Goal: Obtain resource: Download file/media

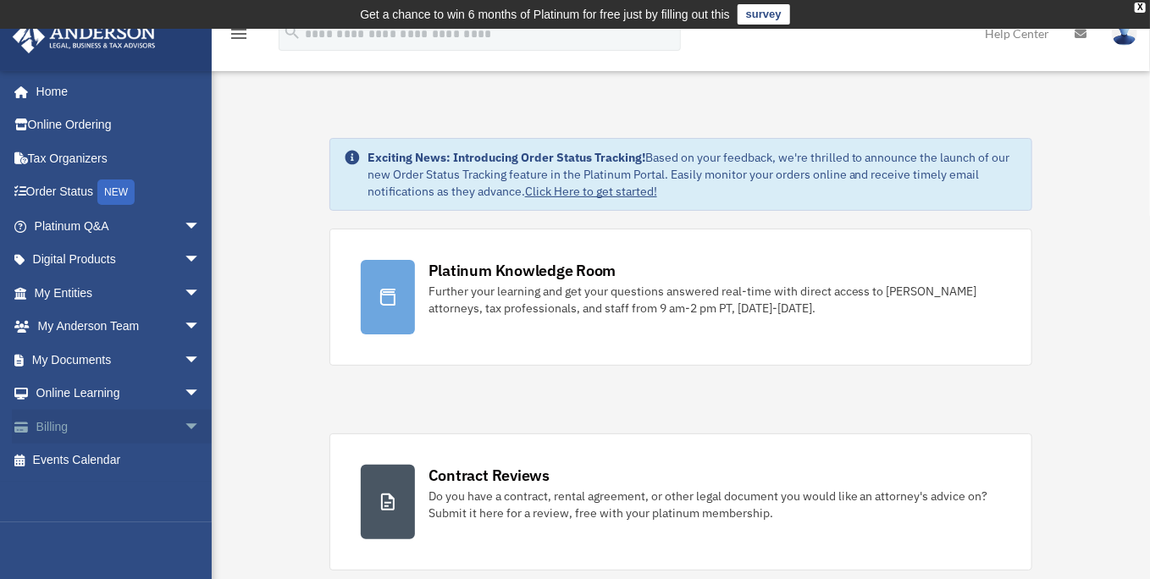
click at [184, 423] on span "arrow_drop_down" at bounding box center [201, 427] width 34 height 35
click at [91, 463] on link "$ Open Invoices" at bounding box center [125, 461] width 202 height 35
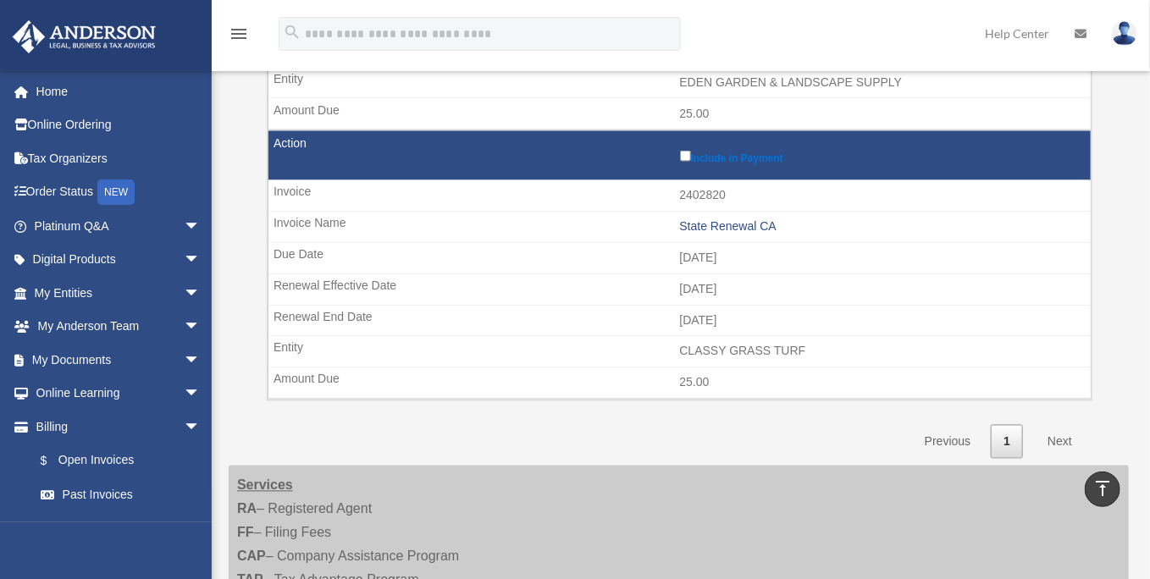
scroll to position [1355, 0]
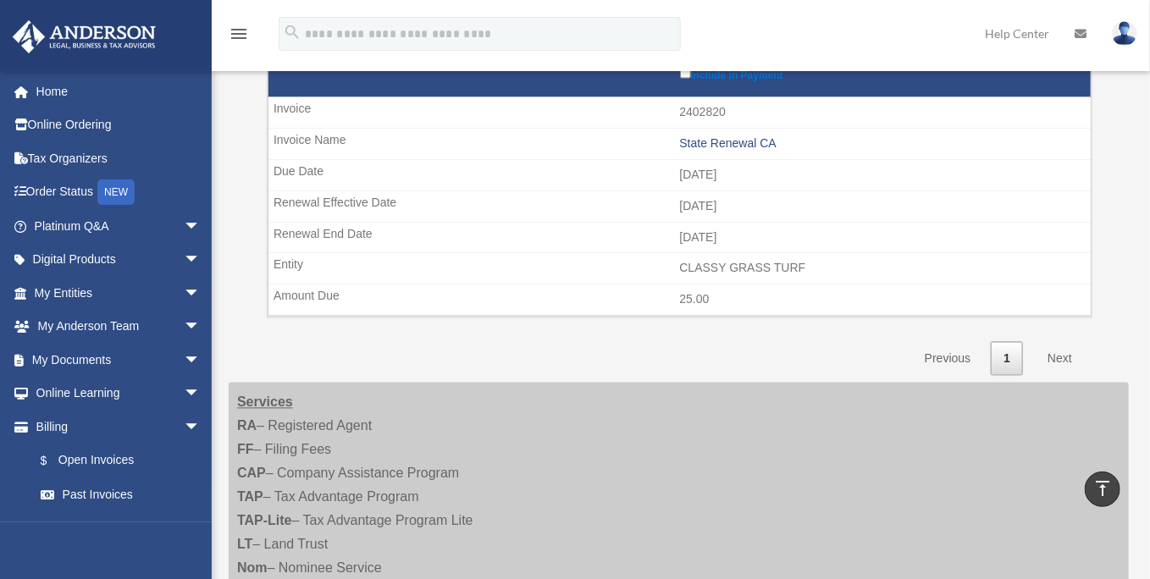
click at [1065, 352] on link "Next" at bounding box center [1060, 359] width 50 height 35
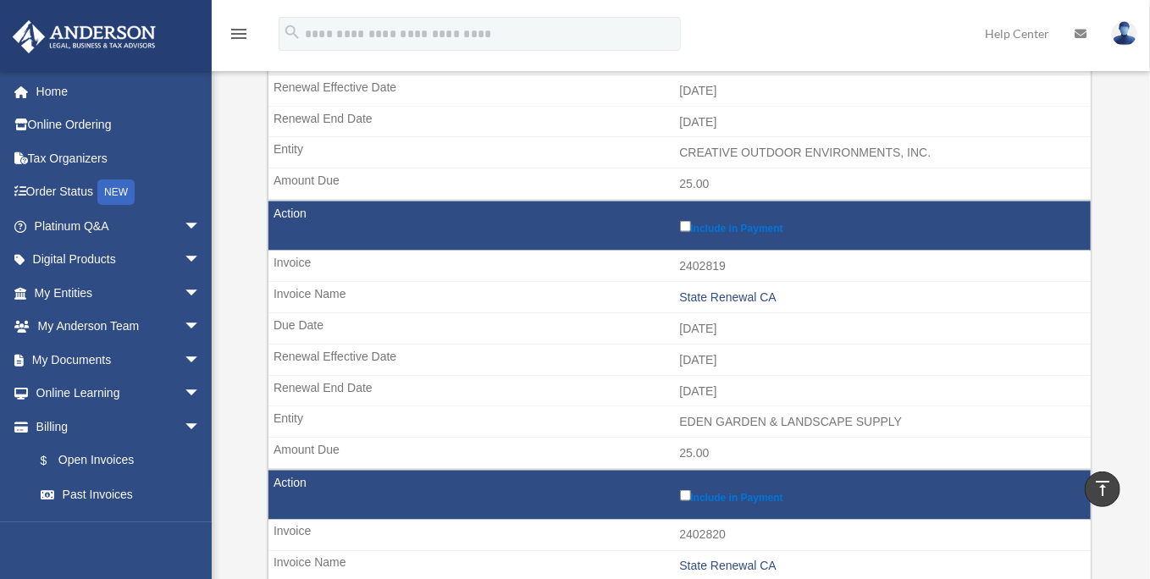
scroll to position [931, 0]
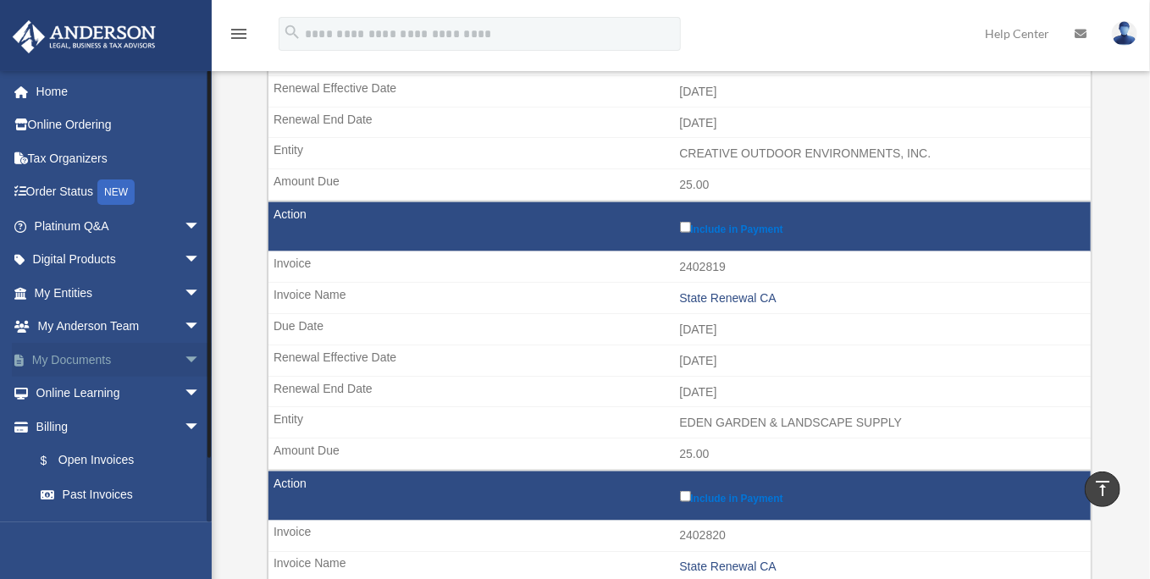
click at [184, 357] on span "arrow_drop_down" at bounding box center [201, 360] width 34 height 35
click at [75, 394] on link "Box" at bounding box center [125, 394] width 202 height 34
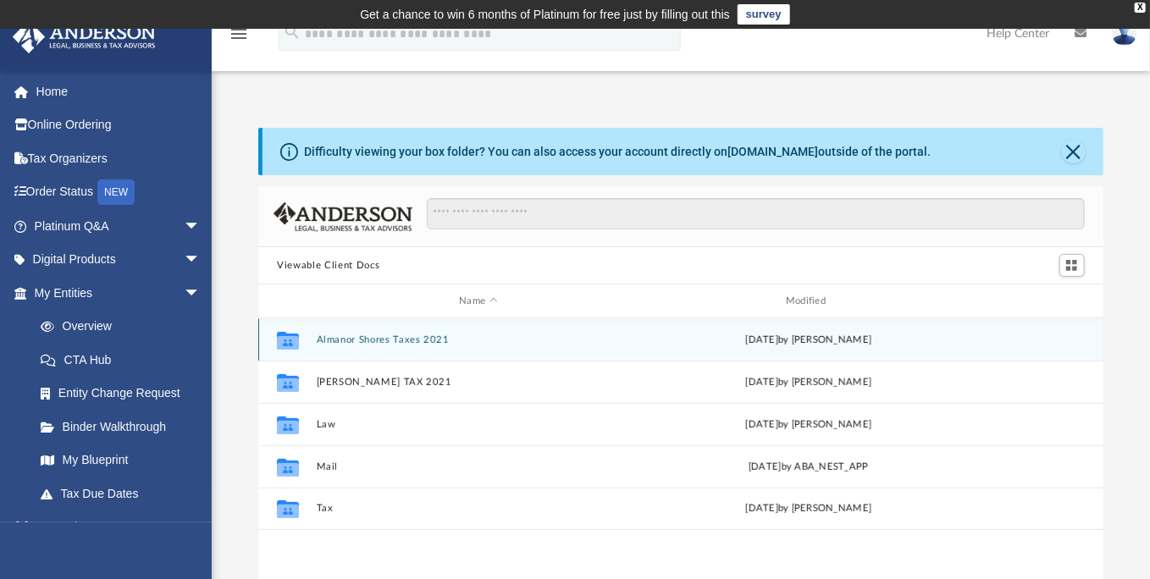
scroll to position [370, 830]
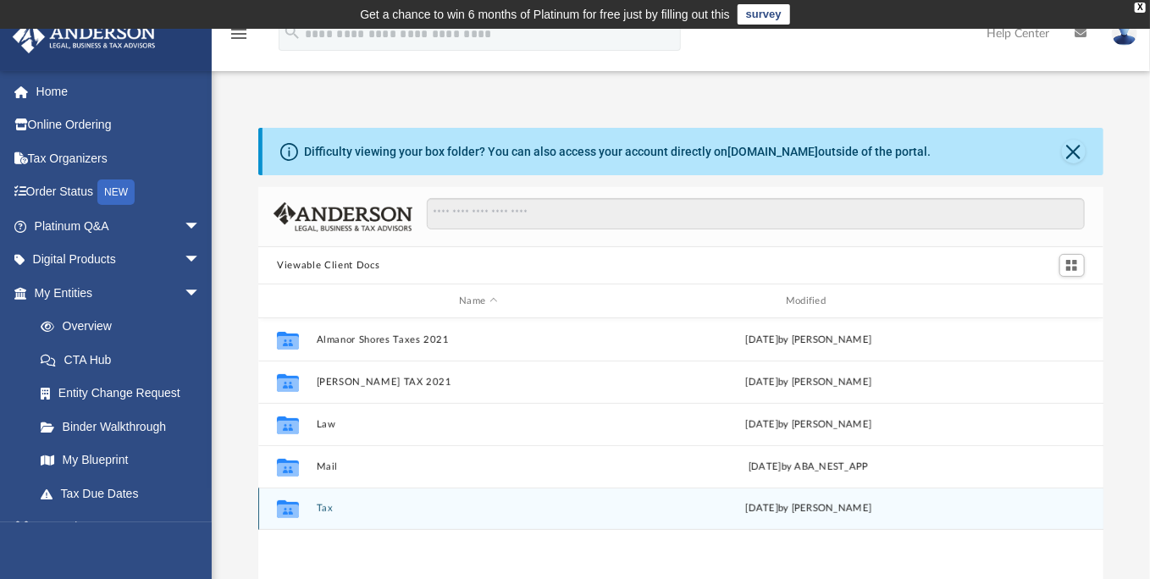
click at [347, 504] on button "Tax" at bounding box center [478, 508] width 323 height 11
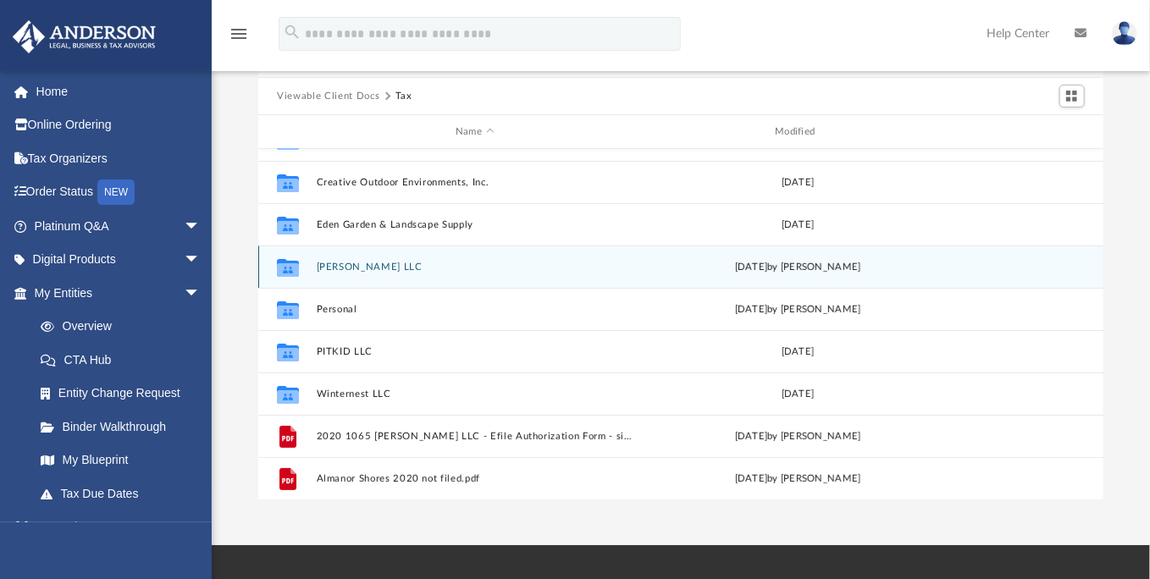
scroll to position [0, 0]
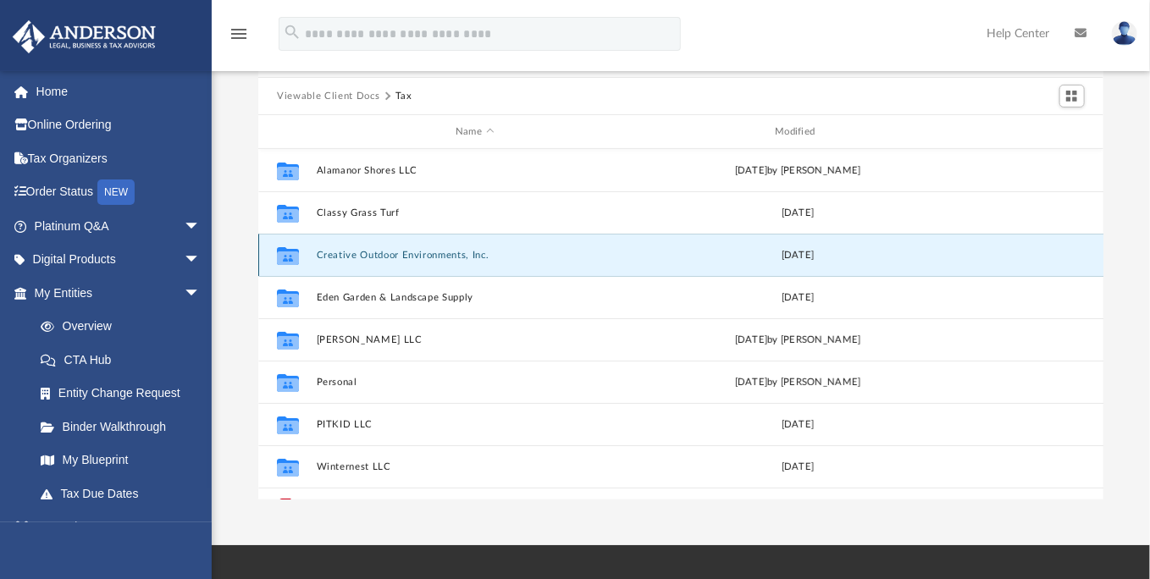
click at [523, 256] on button "Creative Outdoor Environments, Inc." at bounding box center [475, 255] width 316 height 11
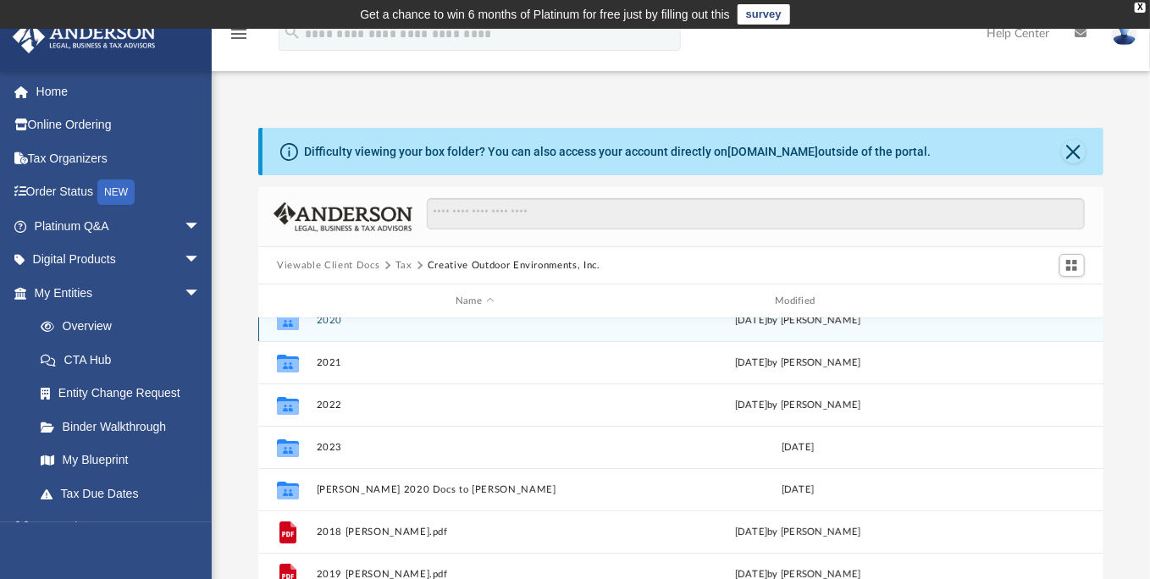
scroll to position [30, 0]
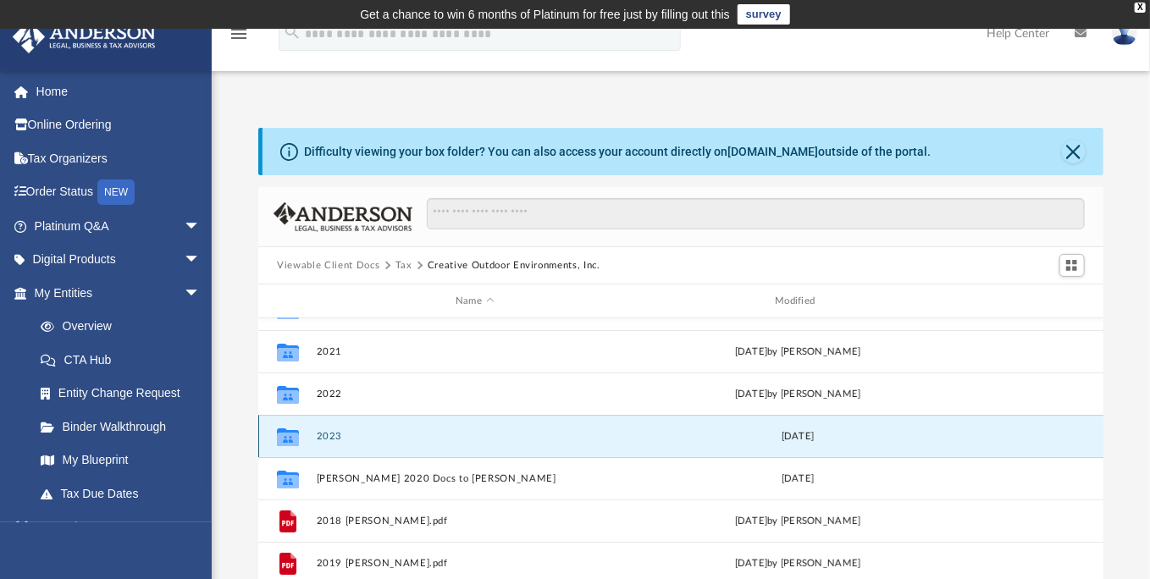
click at [347, 439] on button "2023" at bounding box center [475, 436] width 316 height 11
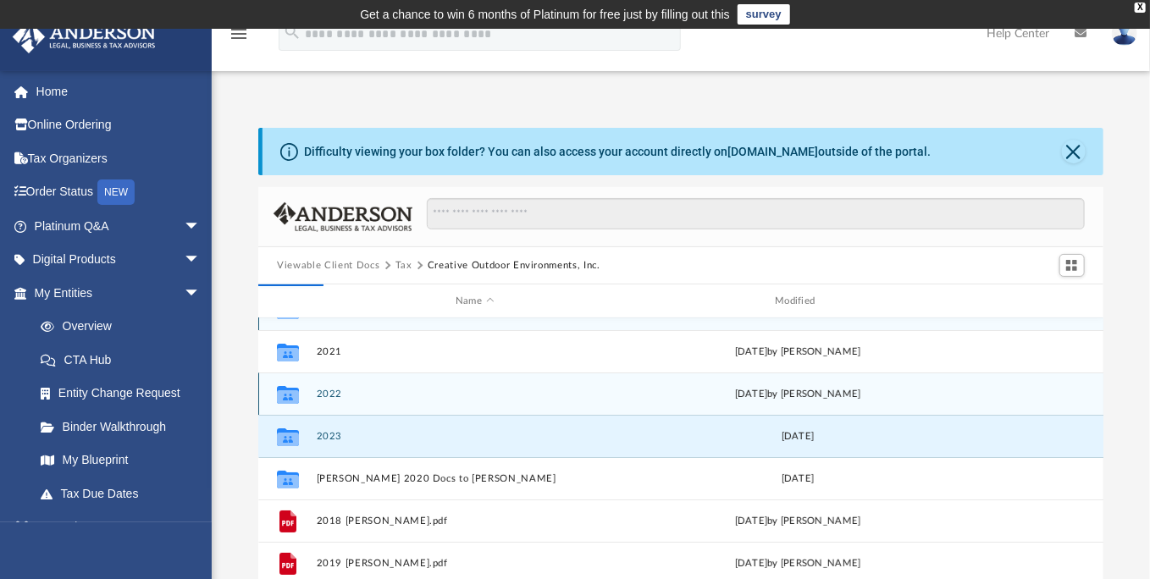
scroll to position [0, 0]
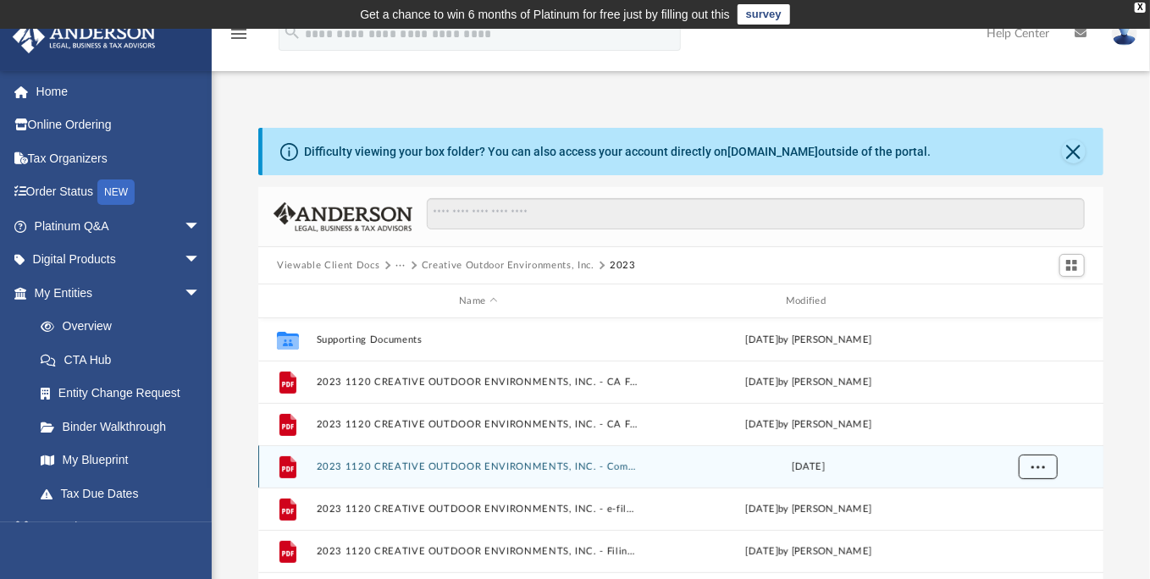
click at [1044, 462] on span "More options" at bounding box center [1038, 465] width 14 height 9
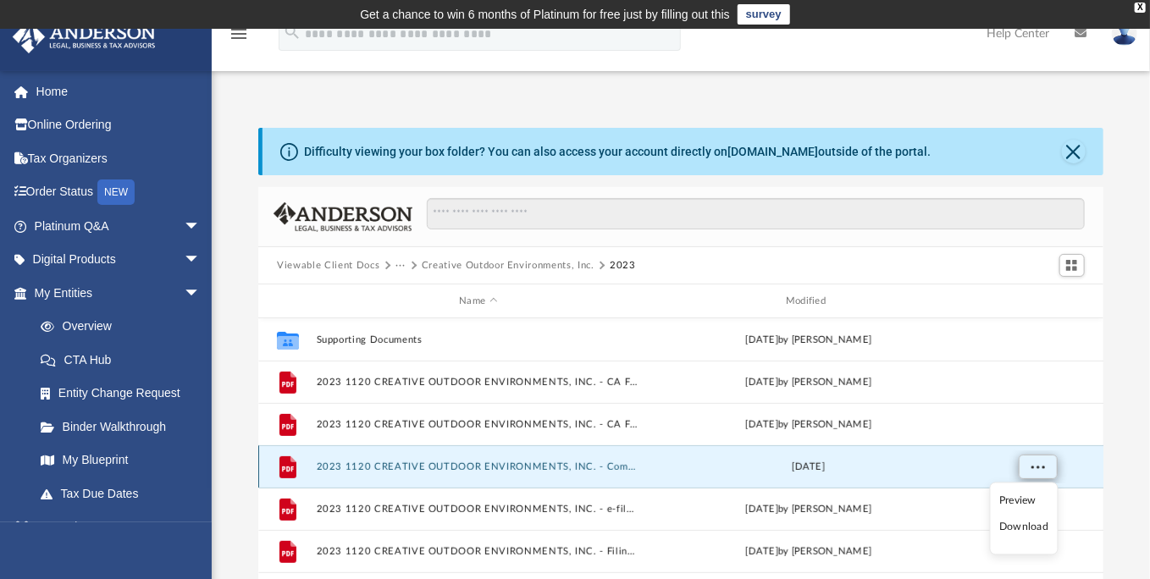
scroll to position [85, 0]
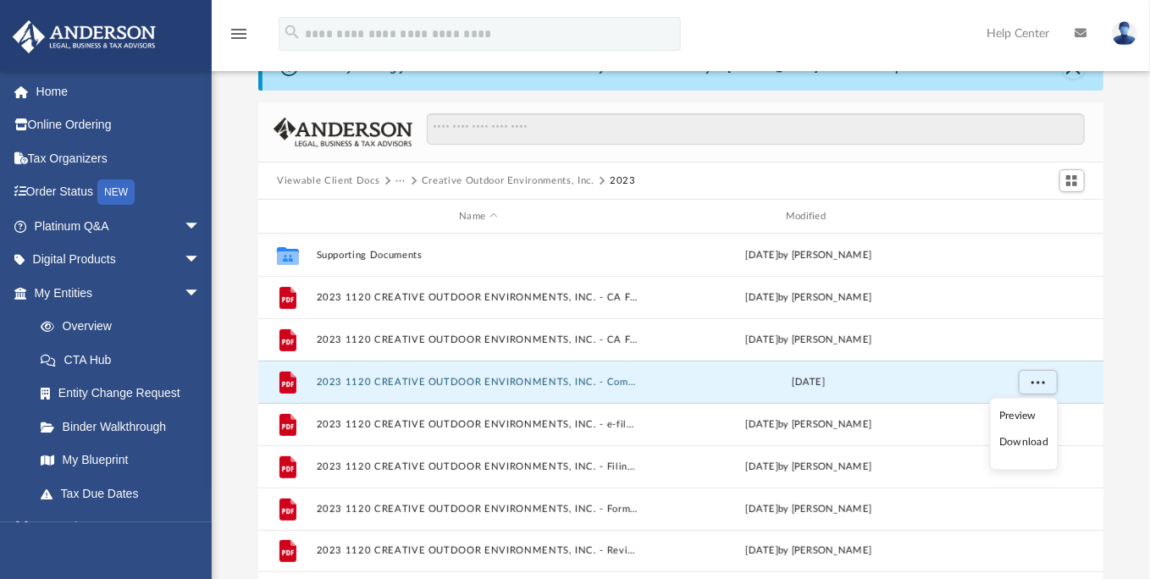
click at [1029, 442] on li "Download" at bounding box center [1023, 443] width 49 height 18
click at [428, 295] on button "2023 1120 CREATIVE OUTDOOR ENVIRONMENTS, INC. - CA Form 100-ES Estimated Tax Pa…" at bounding box center [478, 297] width 323 height 11
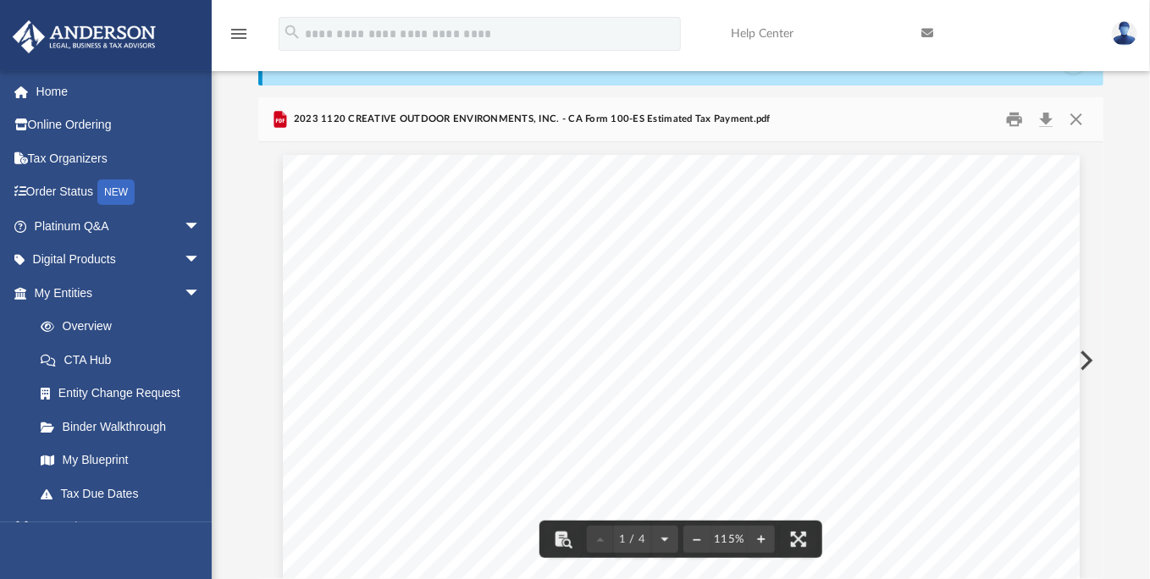
scroll to position [0, 0]
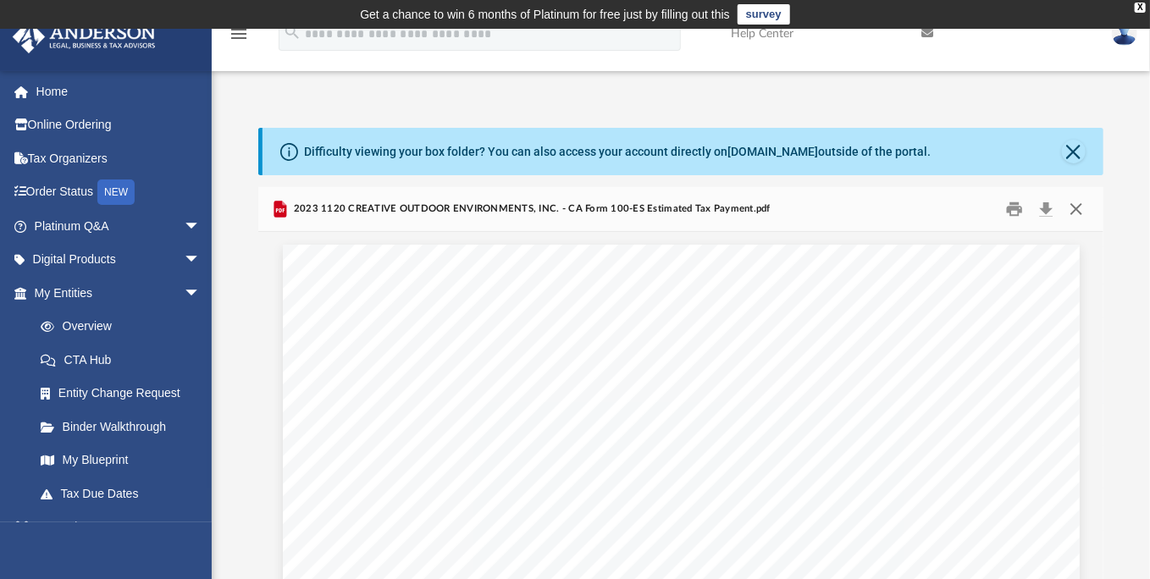
click at [1076, 212] on button "Close" at bounding box center [1076, 209] width 30 height 26
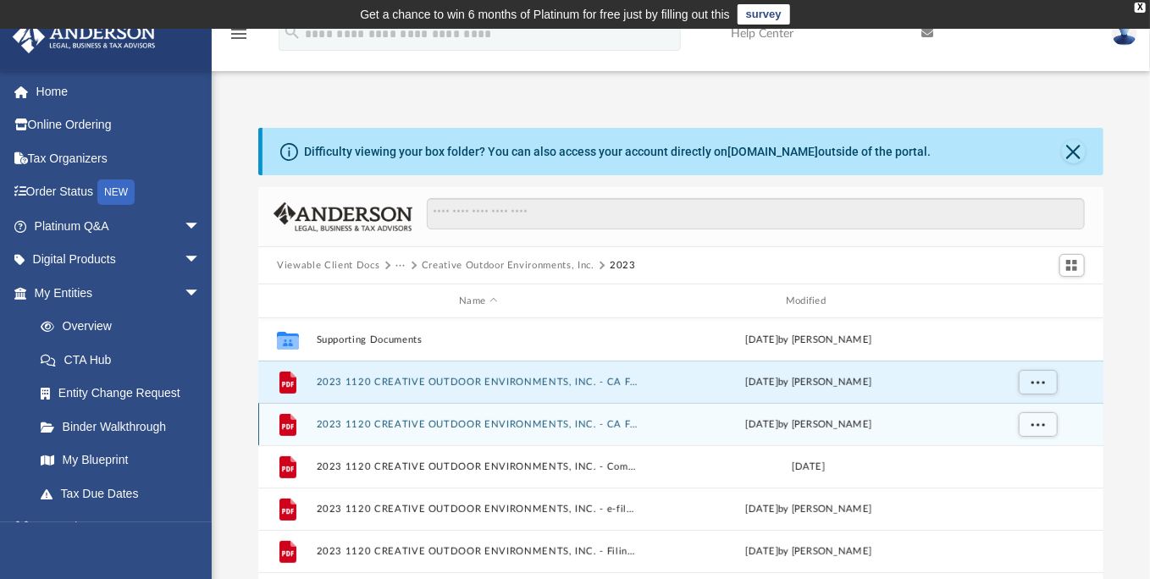
click at [522, 420] on button "2023 1120 CREATIVE OUTDOOR ENVIRONMENTS, INC. - CA FTB 3586 Payment Voucher.pdf" at bounding box center [478, 424] width 323 height 11
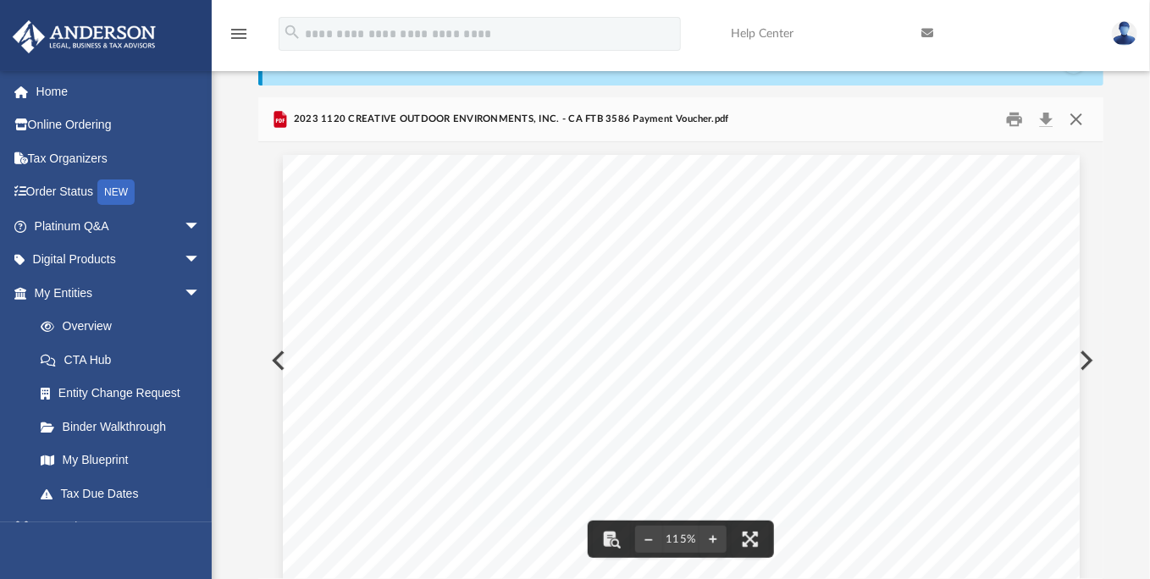
click at [1078, 121] on button "Close" at bounding box center [1076, 120] width 30 height 26
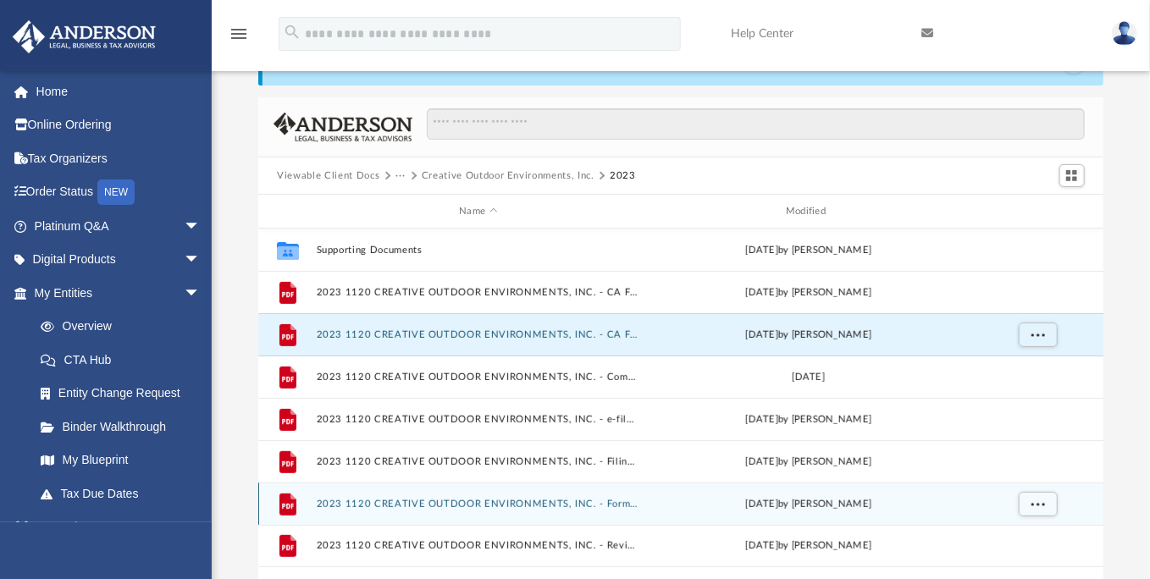
scroll to position [174, 0]
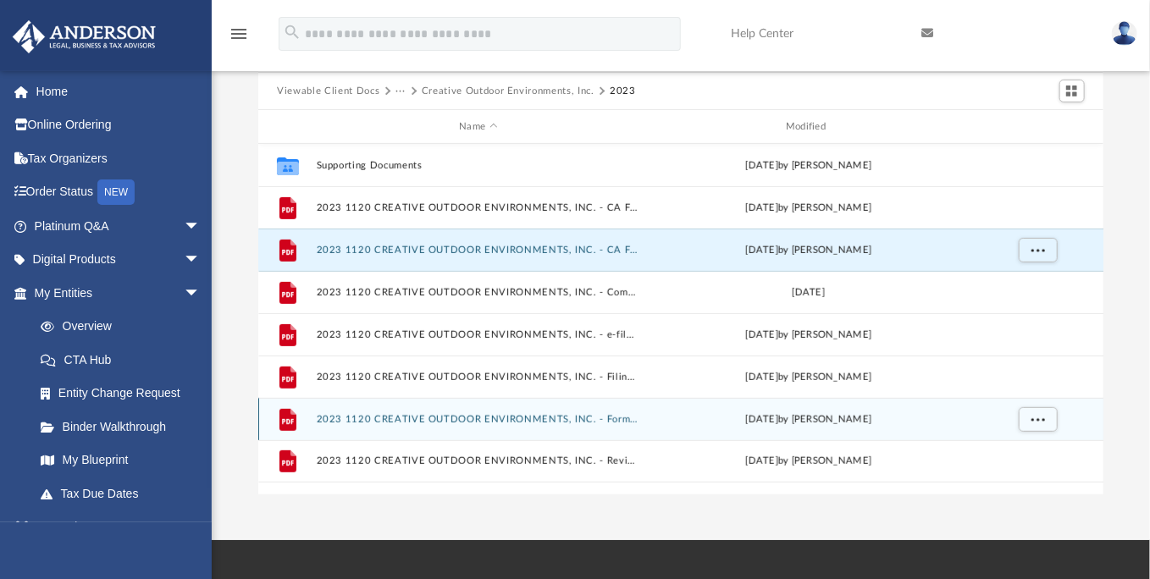
click at [445, 419] on button "2023 1120 CREATIVE OUTDOOR ENVIRONMENTS, INC. - Form 1120-W Estimated Tax Works…" at bounding box center [478, 419] width 323 height 11
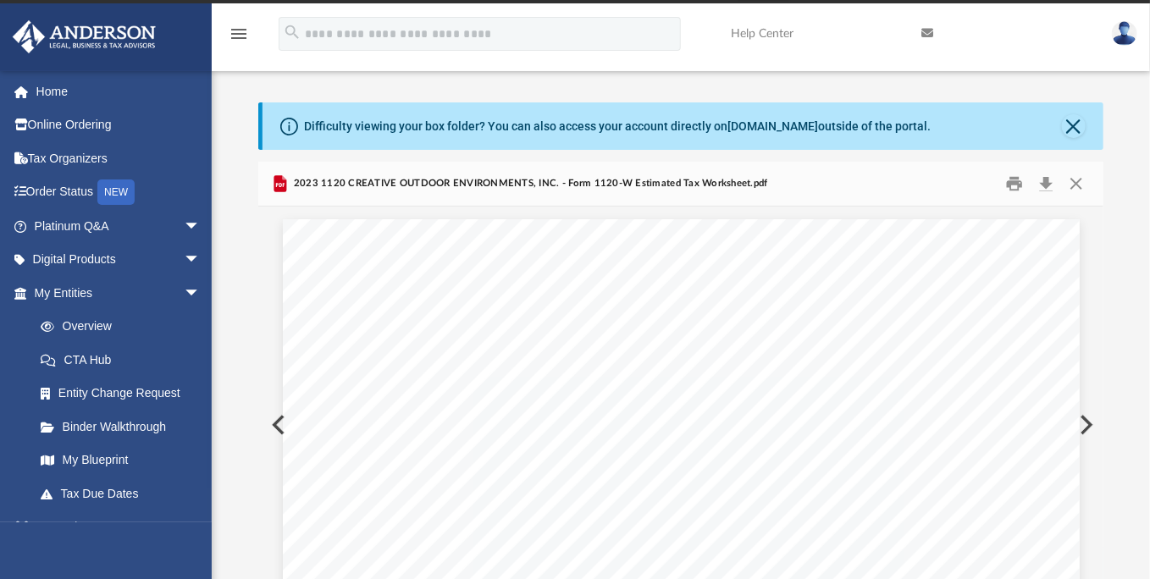
scroll to position [0, 0]
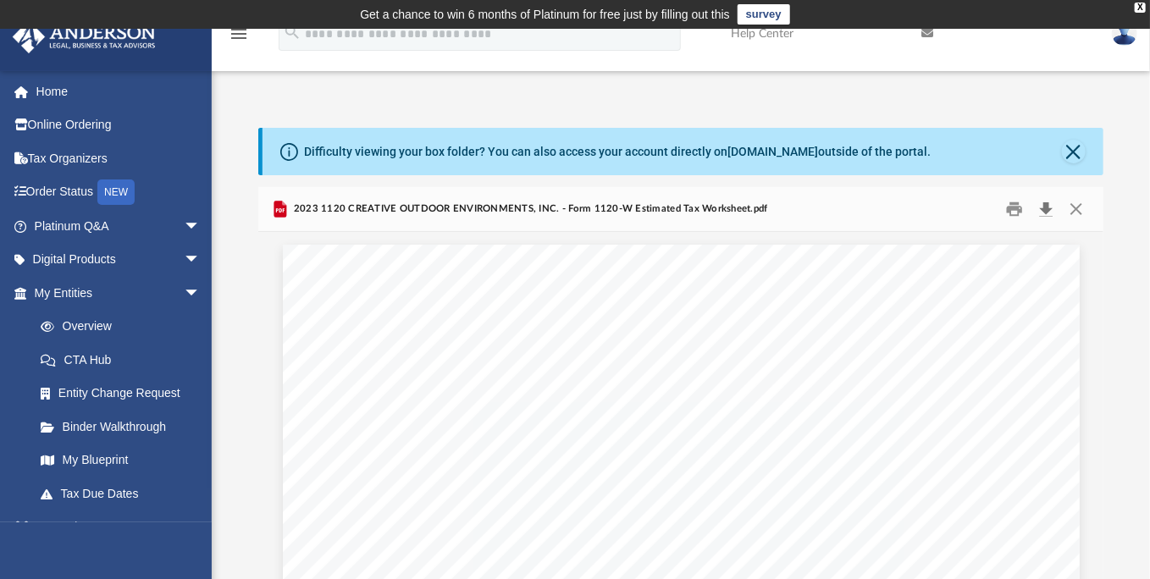
click at [1046, 211] on button "Download" at bounding box center [1046, 209] width 30 height 26
click at [1076, 209] on button "Close" at bounding box center [1076, 209] width 30 height 26
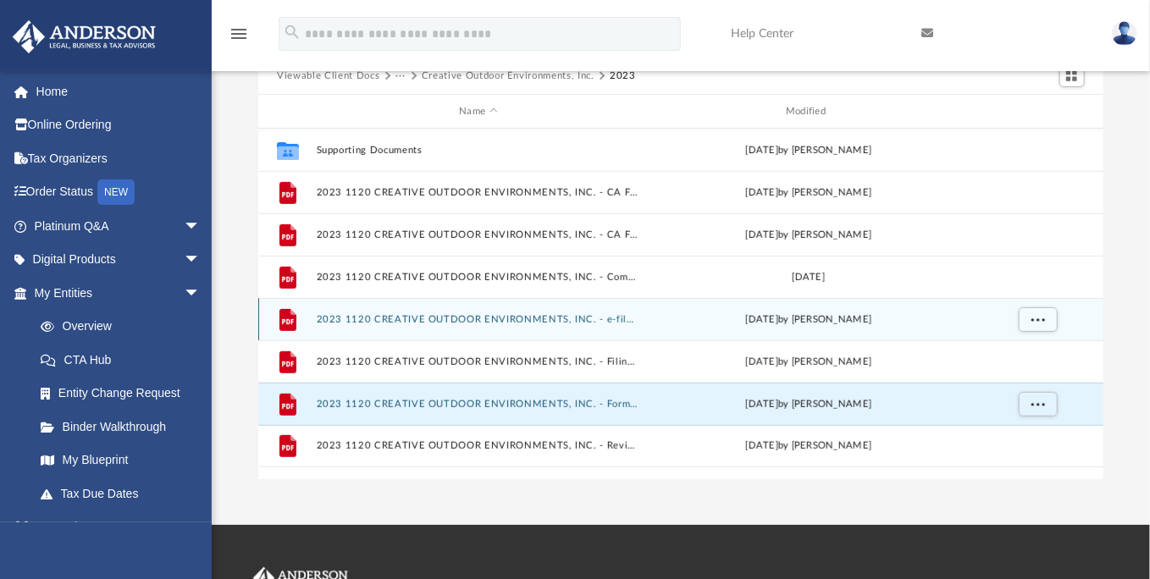
scroll to position [204, 0]
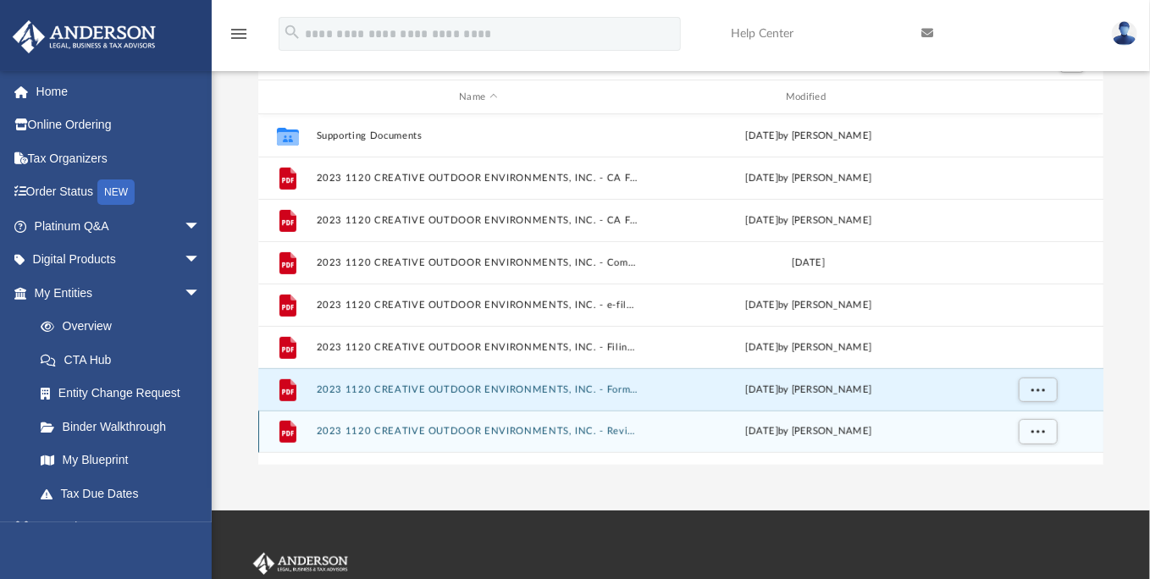
click at [542, 420] on div "File 2023 1120 CREATIVE OUTDOOR ENVIRONMENTS, INC. - Review Copy.pdf Fri Sep 27…" at bounding box center [680, 432] width 845 height 42
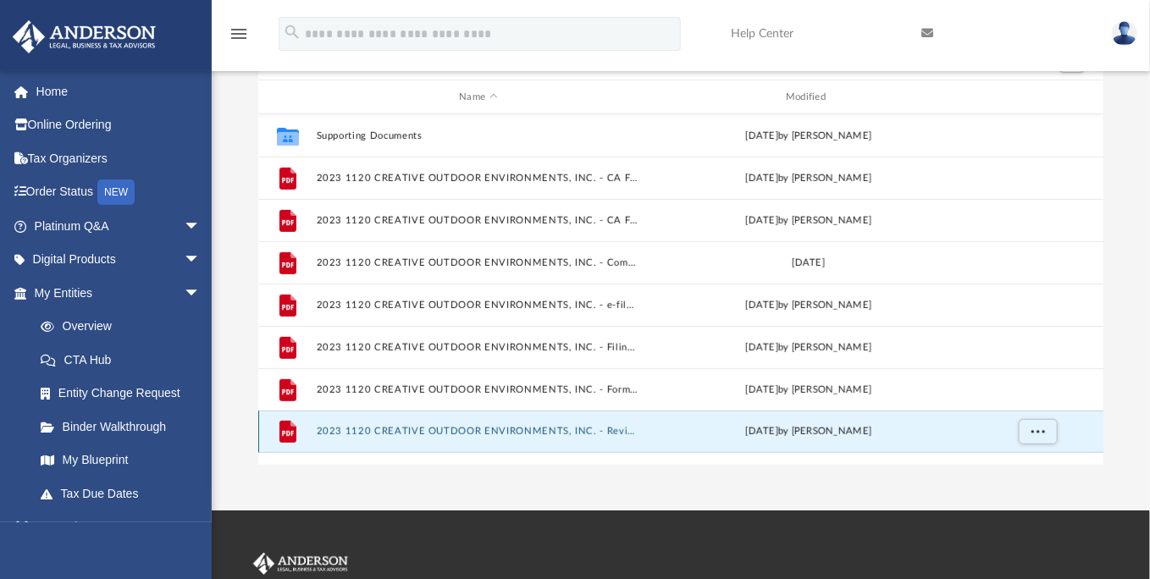
click at [542, 422] on div "File 2023 1120 CREATIVE OUTDOOR ENVIRONMENTS, INC. - Review Copy.pdf Fri Sep 27…" at bounding box center [680, 432] width 845 height 42
click at [667, 430] on div "Fri Sep 27 2024 by Jasmine Splunge" at bounding box center [808, 431] width 323 height 15
click at [665, 430] on div "Fri Sep 27 2024 by Jasmine Splunge" at bounding box center [808, 431] width 323 height 15
click at [664, 430] on div "Fri Sep 27 2024 by Jasmine Splunge" at bounding box center [808, 431] width 323 height 15
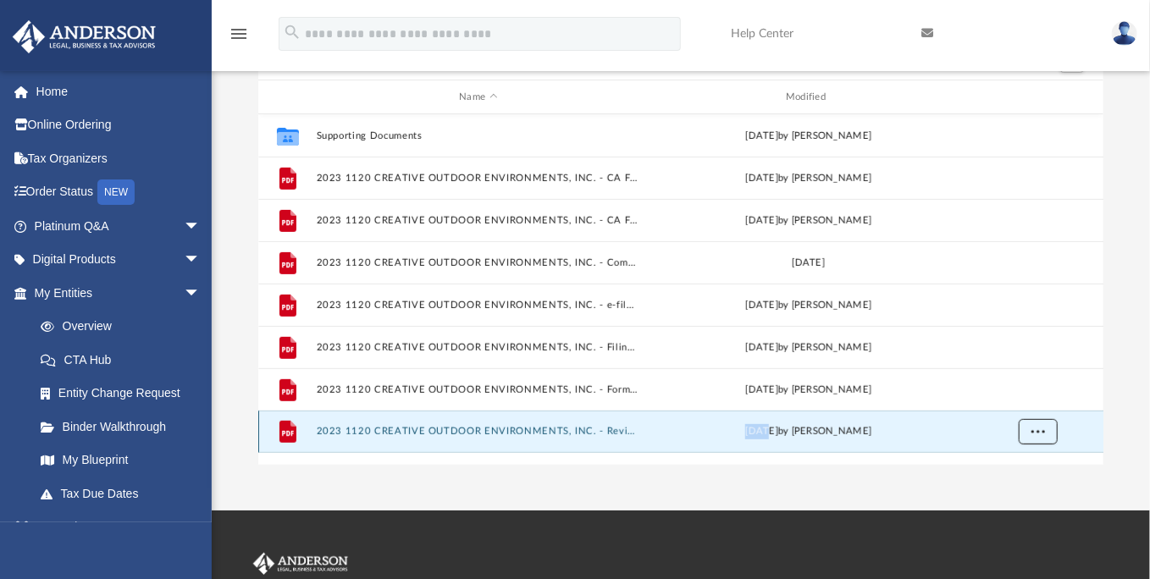
click at [1026, 432] on button "More options" at bounding box center [1037, 431] width 39 height 25
click at [1020, 467] on li "Preview" at bounding box center [1022, 465] width 49 height 18
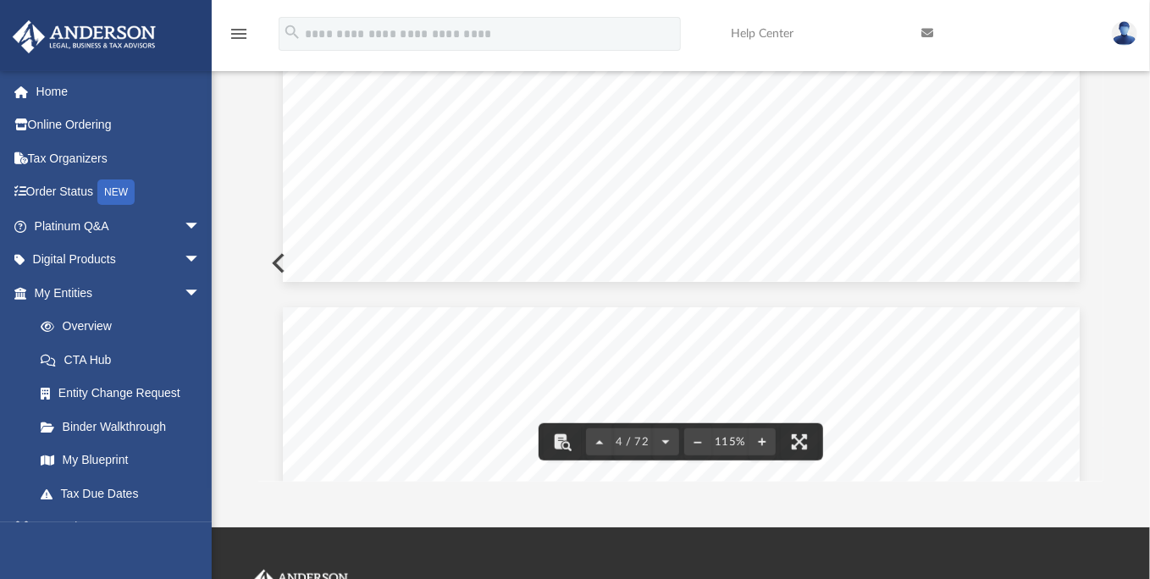
scroll to position [3979, 0]
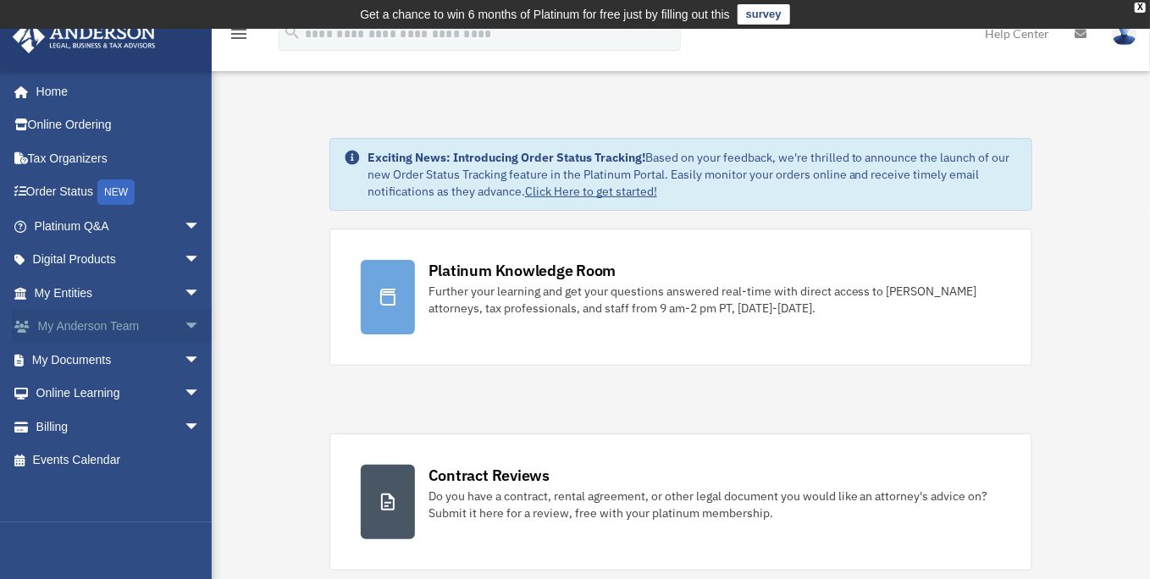
click at [71, 326] on link "My [PERSON_NAME] Team arrow_drop_down" at bounding box center [119, 327] width 214 height 34
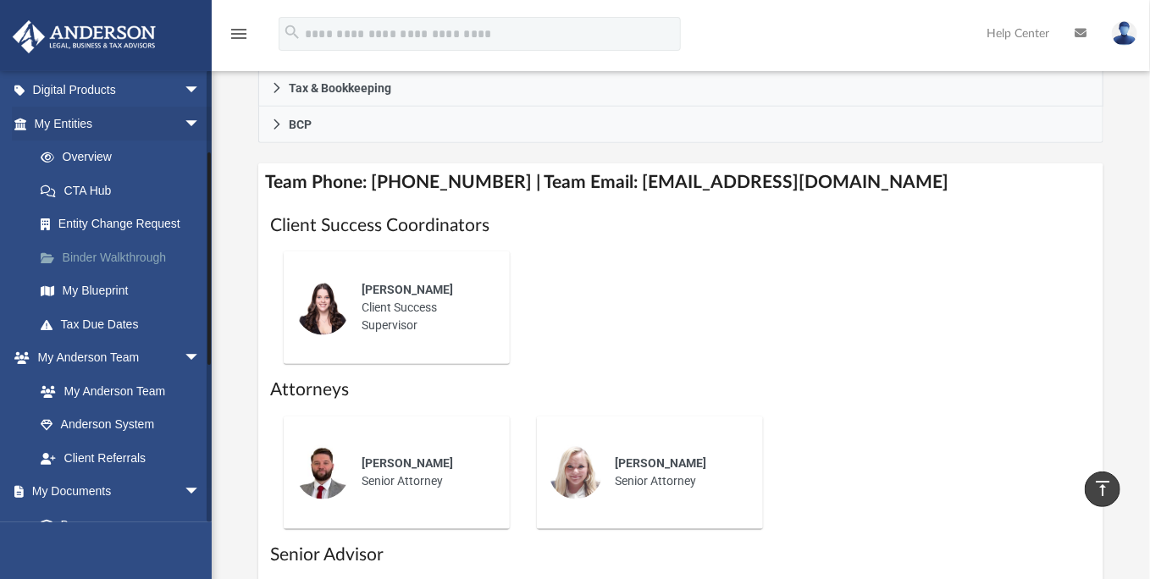
scroll to position [254, 0]
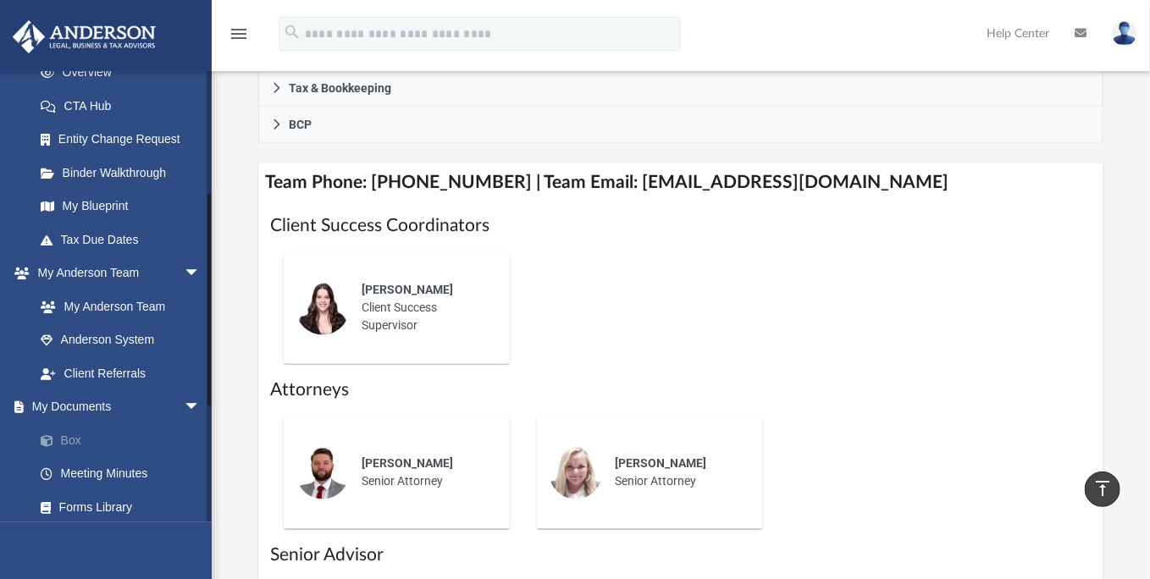
click at [79, 439] on link "Box" at bounding box center [125, 440] width 202 height 34
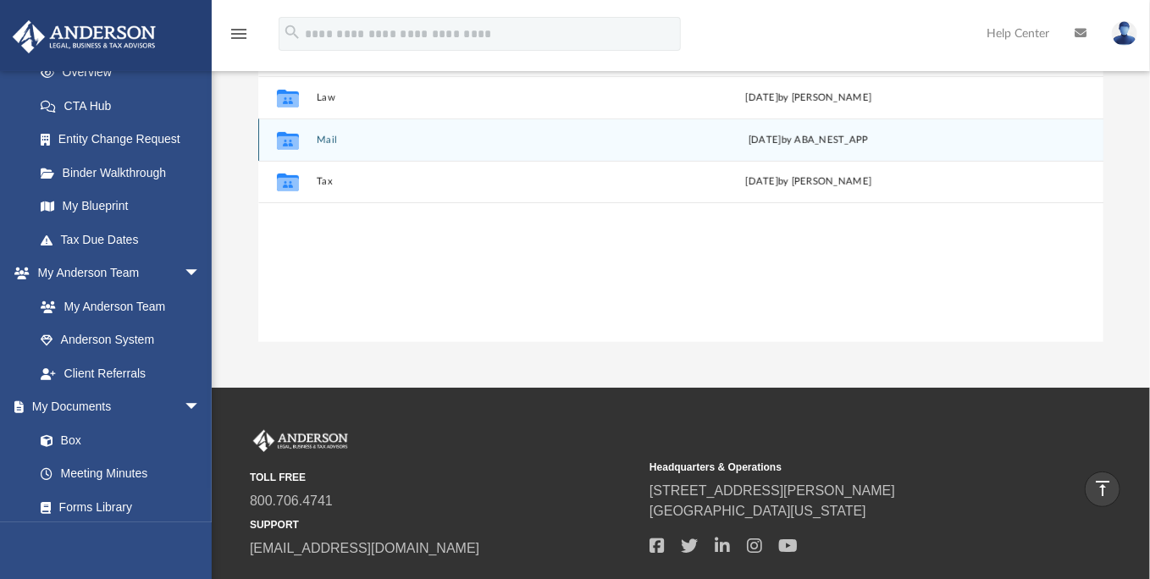
scroll to position [100, 0]
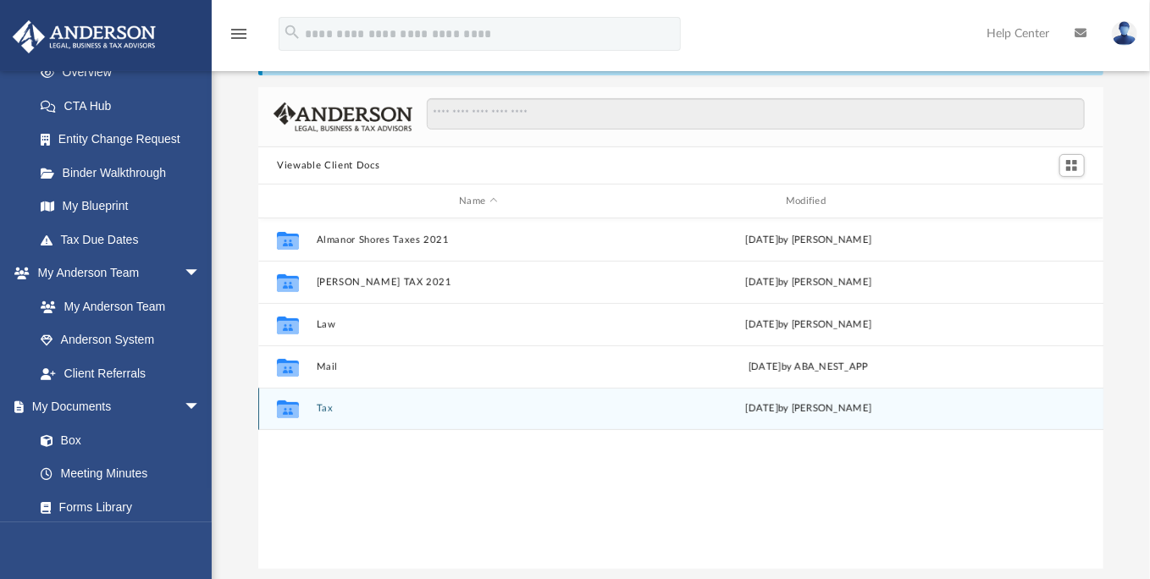
click at [332, 417] on div "Collaborated Folder Tax [DATE] by [PERSON_NAME]" at bounding box center [680, 409] width 845 height 42
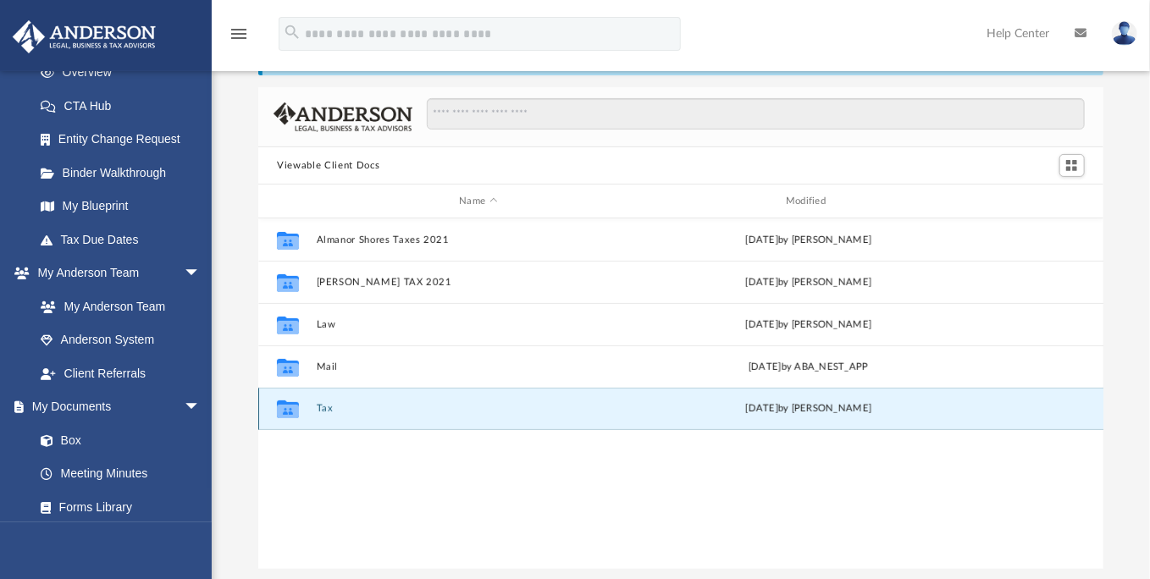
click at [332, 417] on div "Collaborated Folder Tax Thu Feb 27 2025 by Gene Seus" at bounding box center [680, 409] width 845 height 42
click at [324, 409] on button "Tax" at bounding box center [478, 408] width 323 height 11
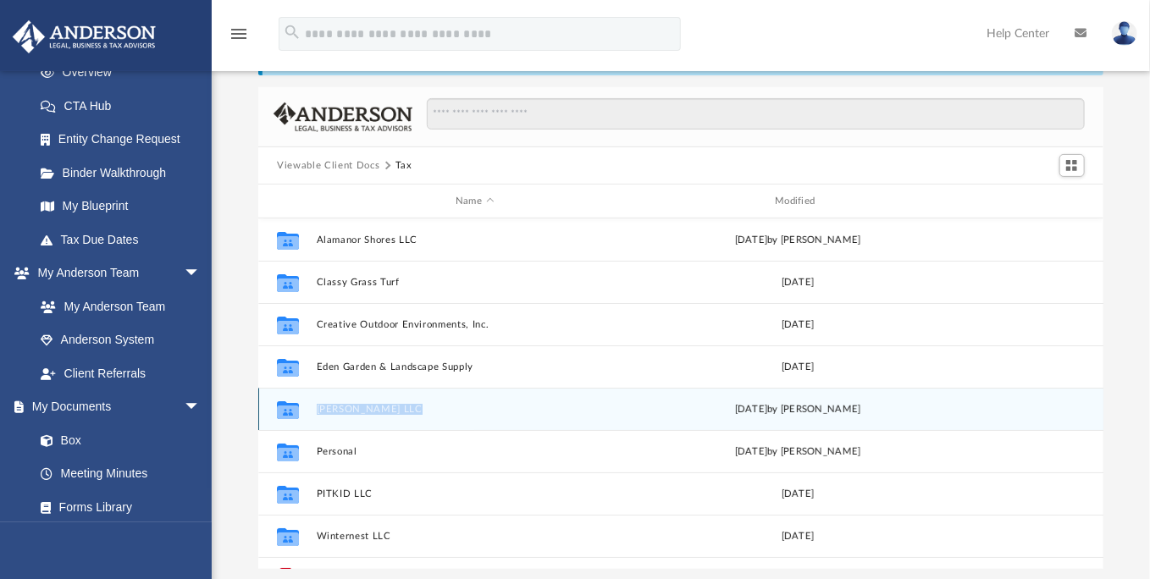
click at [323, 409] on button "Papa Gene LLC" at bounding box center [475, 409] width 316 height 11
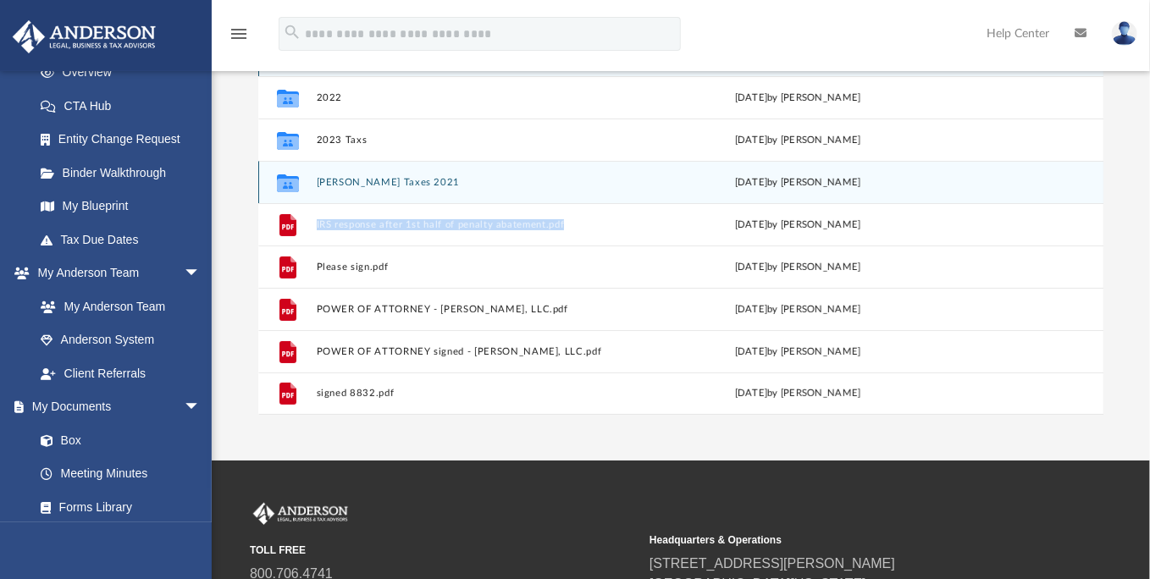
scroll to position [0, 0]
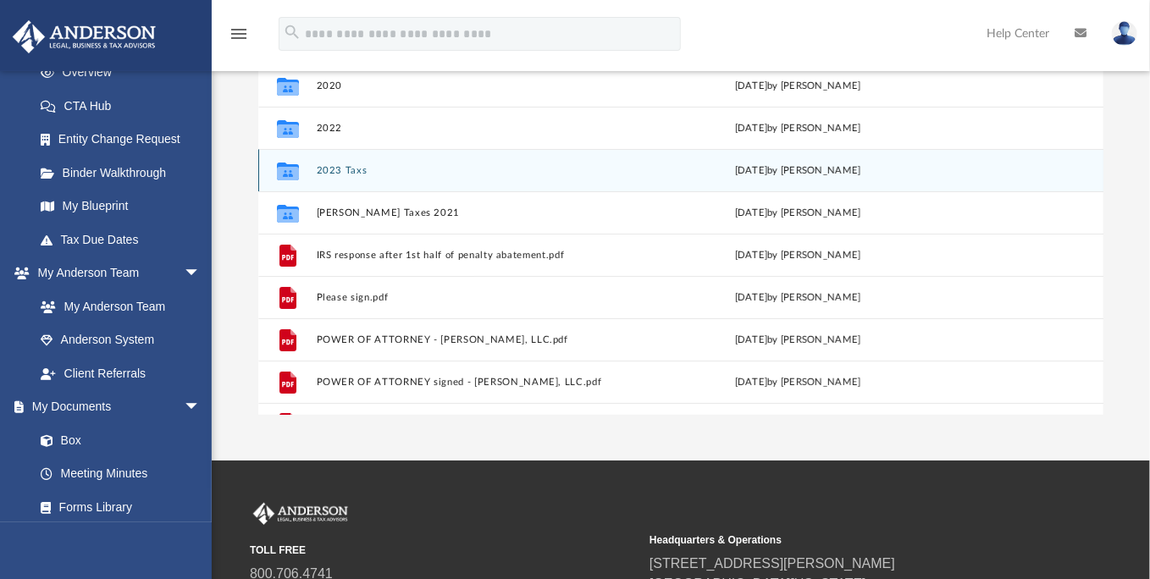
click at [439, 157] on div "Collaborated Folder 2023 Taxs Fri Jul 5 2024 by Gene Seus" at bounding box center [680, 170] width 845 height 42
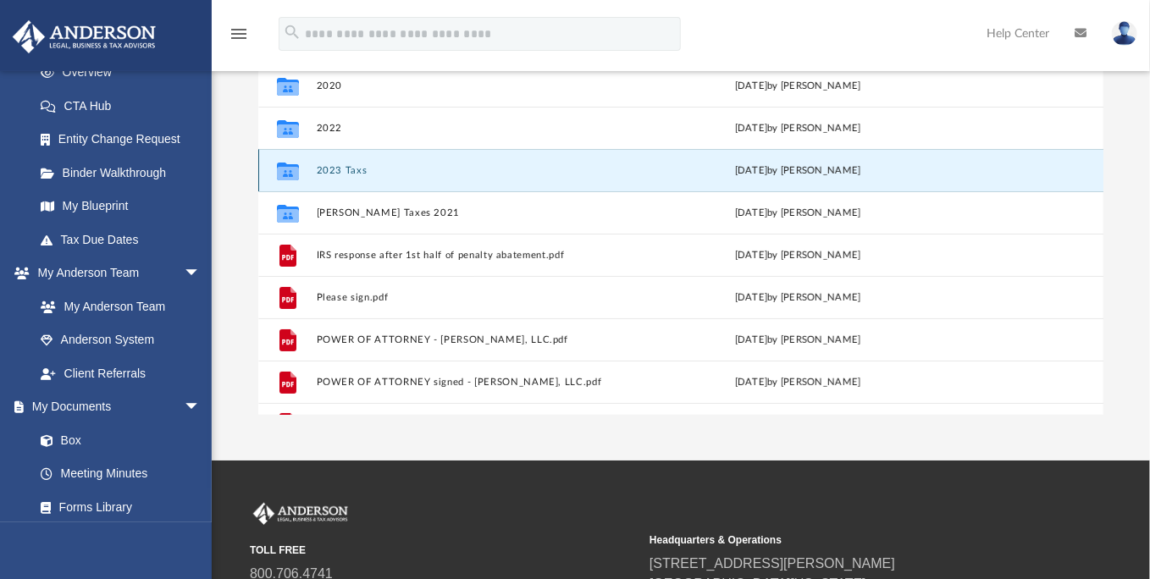
click at [439, 157] on div "Collaborated Folder 2023 Taxs Fri Jul 5 2024 by Gene Seus" at bounding box center [680, 170] width 845 height 42
click at [386, 173] on button "2023 Taxs" at bounding box center [475, 170] width 316 height 11
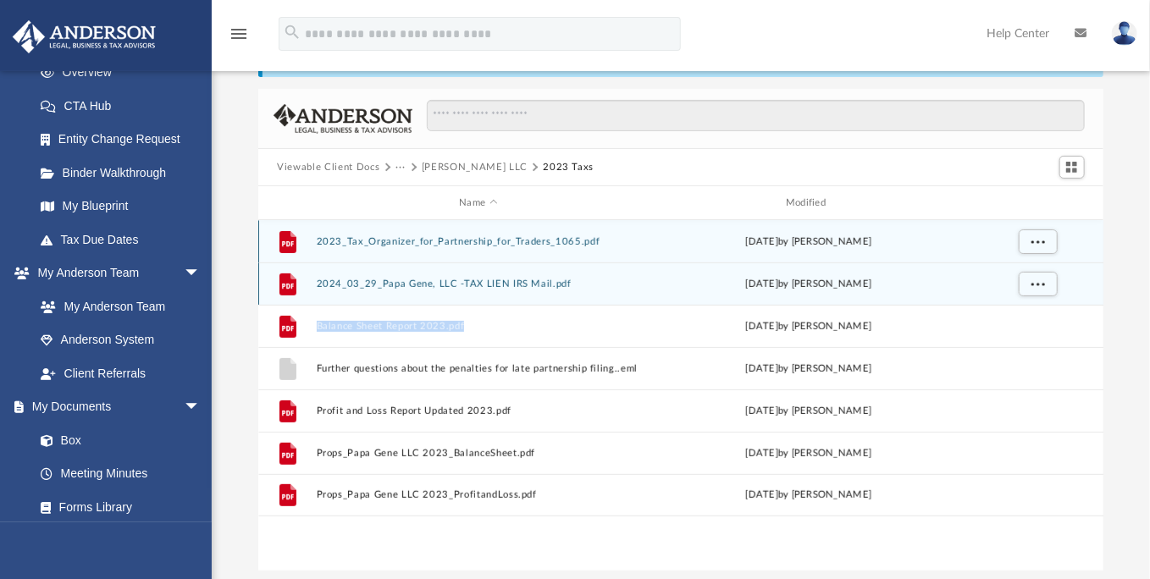
scroll to position [85, 0]
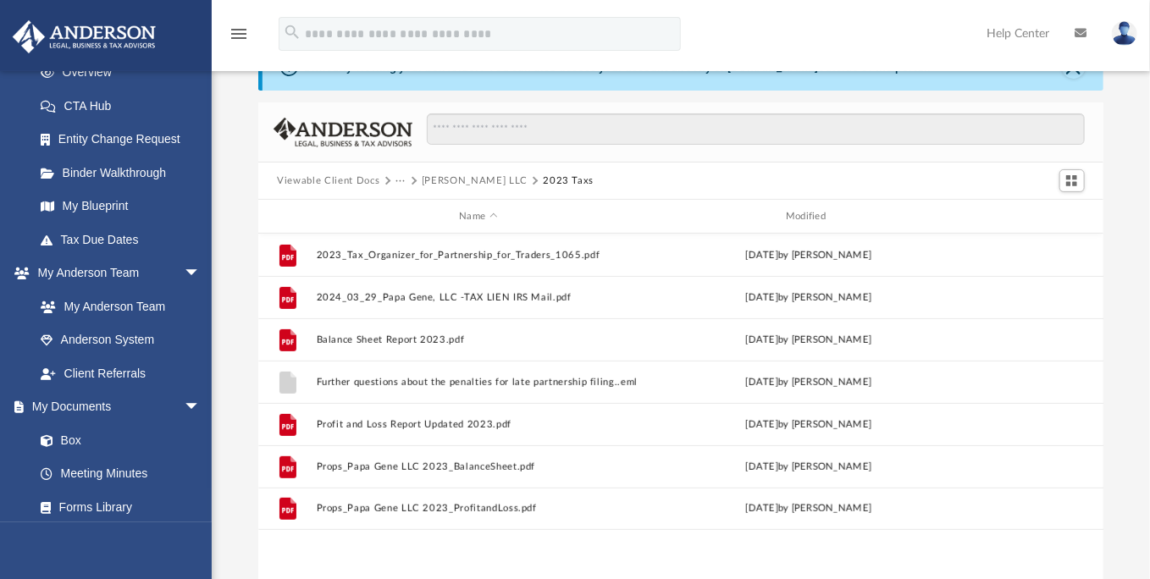
click at [837, 35] on div "menu search Site Menu add geneseus@gmail.com My Profile Reset Password Logout H…" at bounding box center [575, 42] width 1124 height 58
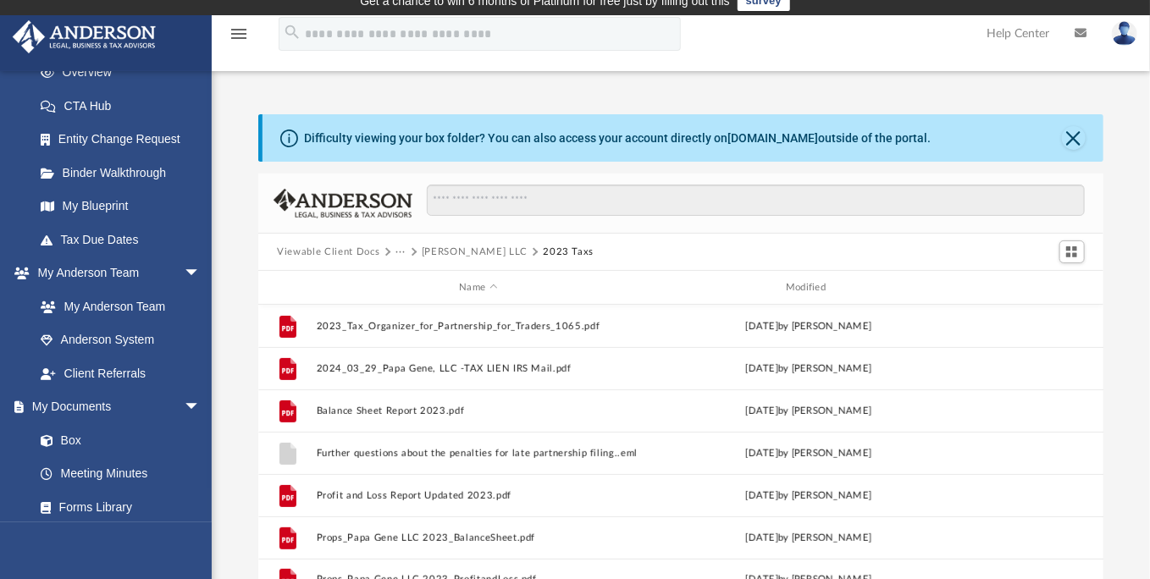
scroll to position [0, 0]
